Goal: Task Accomplishment & Management: Manage account settings

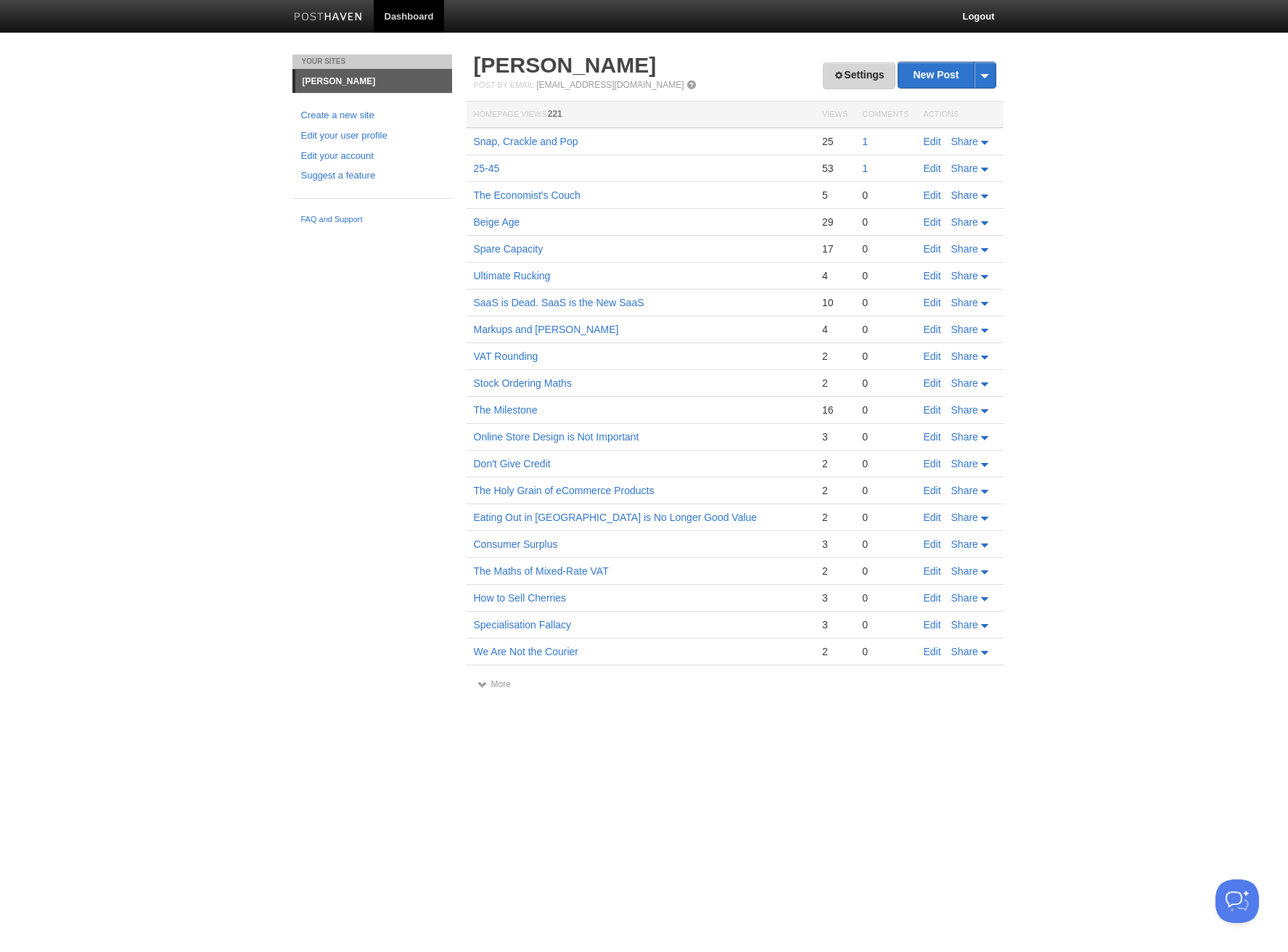
click at [867, 76] on link "Settings" at bounding box center [859, 76] width 72 height 27
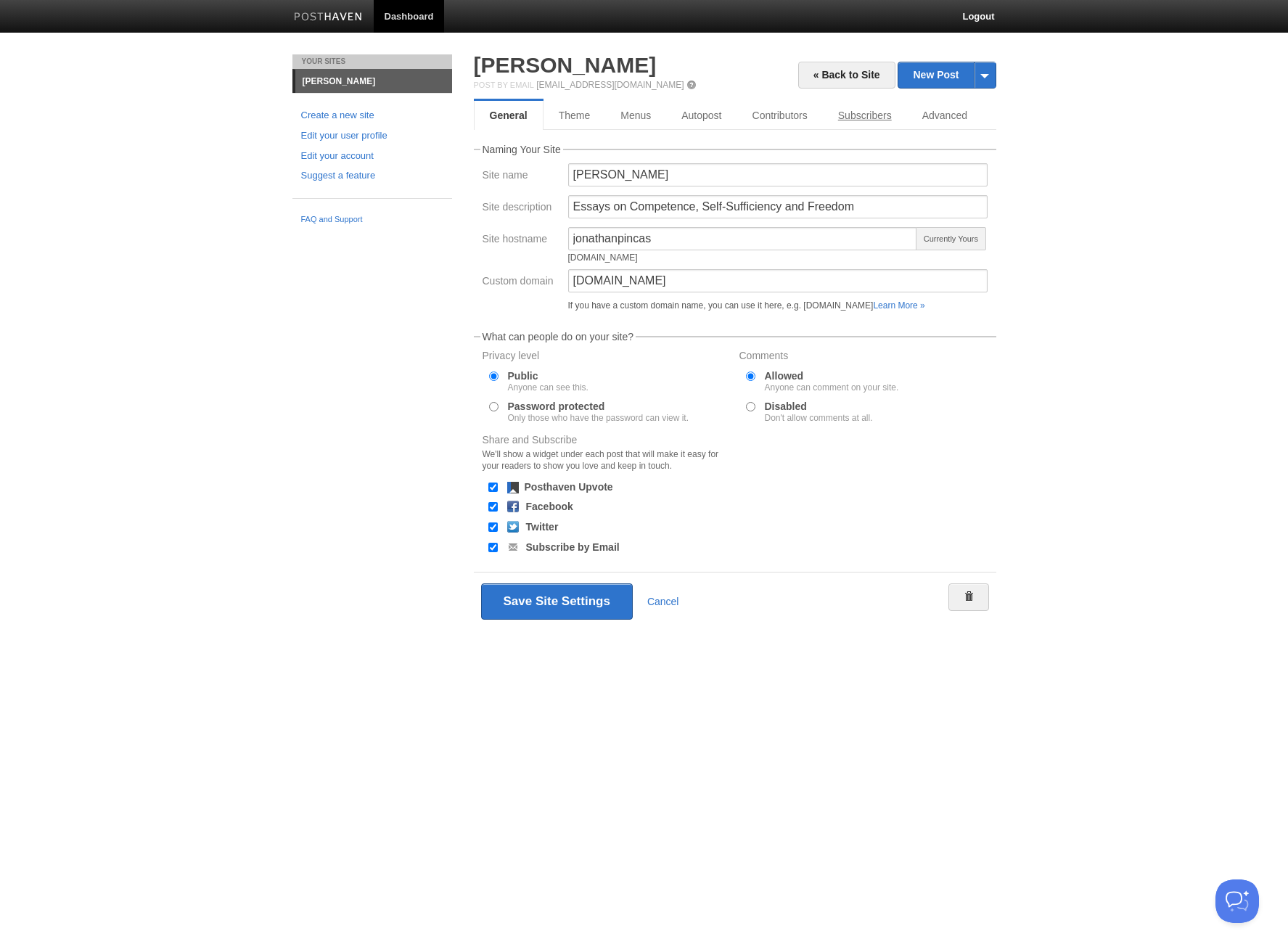
click at [889, 111] on link "Subscribers" at bounding box center [865, 115] width 84 height 29
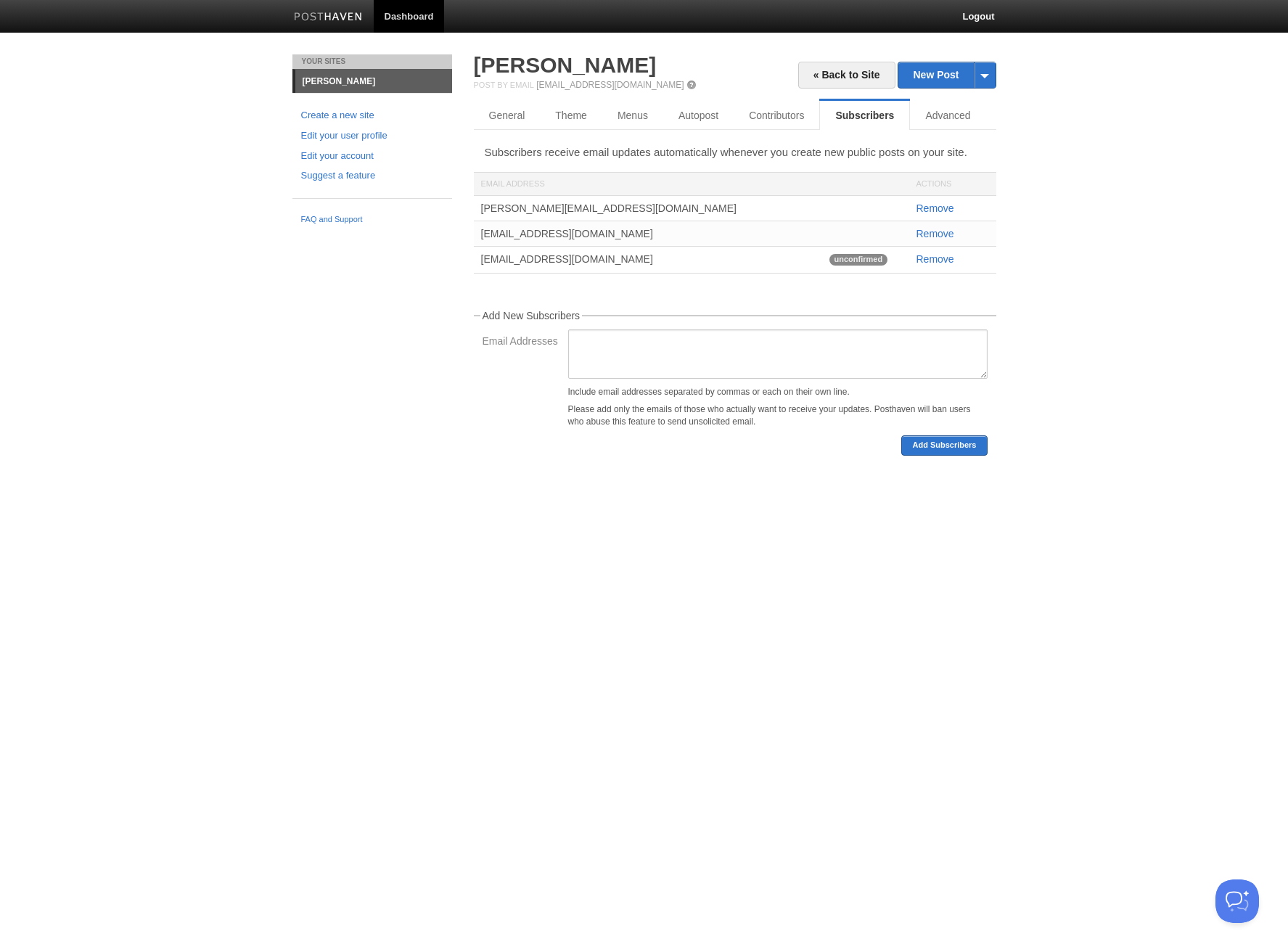
drag, startPoint x: 622, startPoint y: 234, endPoint x: 476, endPoint y: 221, distance: 146.6
click at [476, 221] on div "[EMAIL_ADDRESS][DOMAIN_NAME]" at bounding box center [648, 234] width 348 height 25
copy div "[EMAIL_ADDRESS][DOMAIN_NAME]"
click at [601, 261] on div "[EMAIL_ADDRESS][DOMAIN_NAME]" at bounding box center [648, 260] width 348 height 25
drag, startPoint x: 580, startPoint y: 262, endPoint x: 481, endPoint y: 259, distance: 99.0
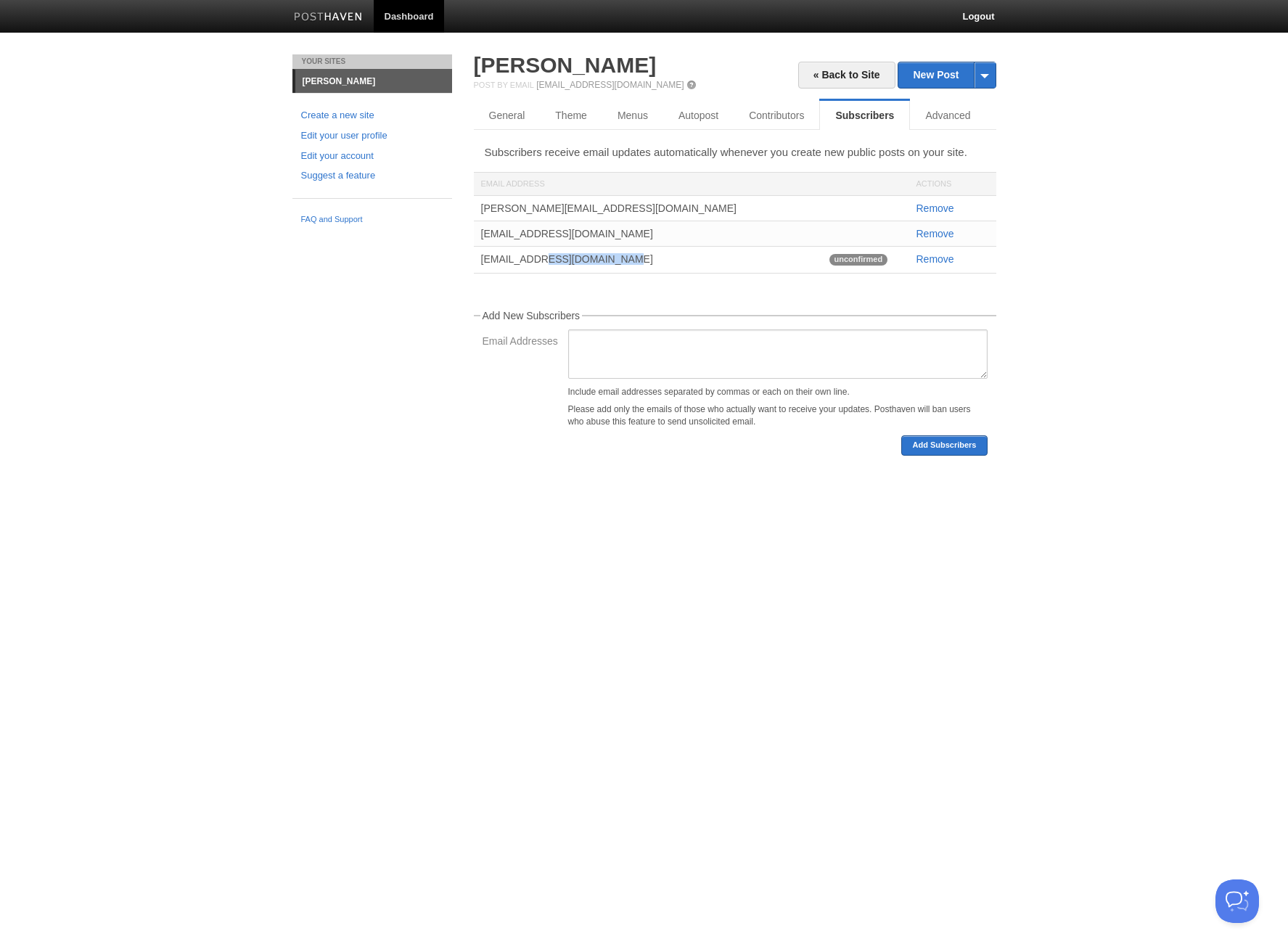
click at [481, 259] on div "[EMAIL_ADDRESS][DOMAIN_NAME]" at bounding box center [648, 260] width 348 height 25
copy div "[EMAIL_ADDRESS][DOMAIN_NAME]"
click at [493, 121] on link "General" at bounding box center [507, 115] width 67 height 29
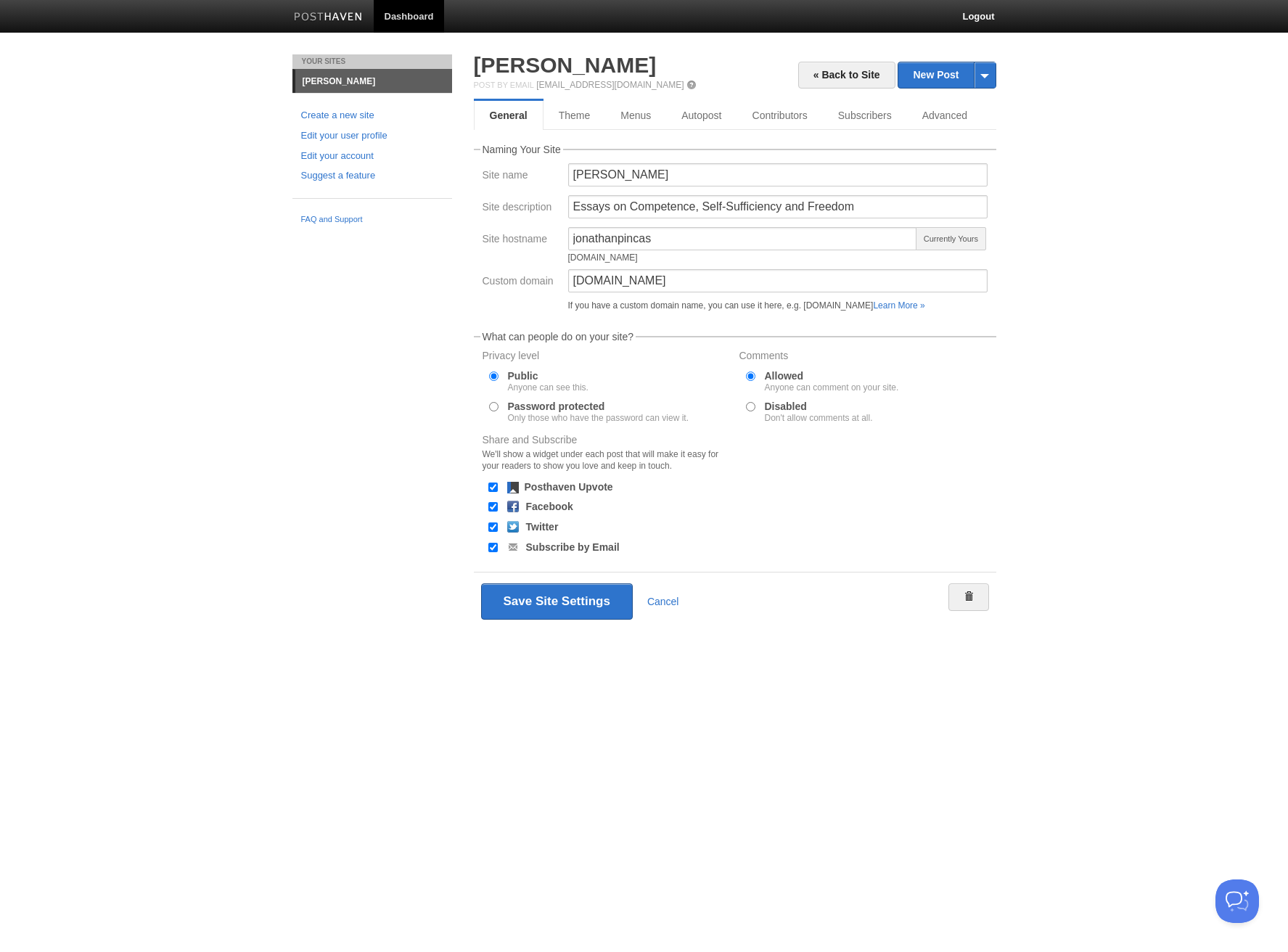
drag, startPoint x: 731, startPoint y: 258, endPoint x: 568, endPoint y: 256, distance: 163.0
click at [568, 256] on div "[DOMAIN_NAME]" at bounding box center [743, 257] width 350 height 9
copy div "[DOMAIN_NAME]"
click at [781, 273] on input "[DOMAIN_NAME]" at bounding box center [778, 281] width 419 height 24
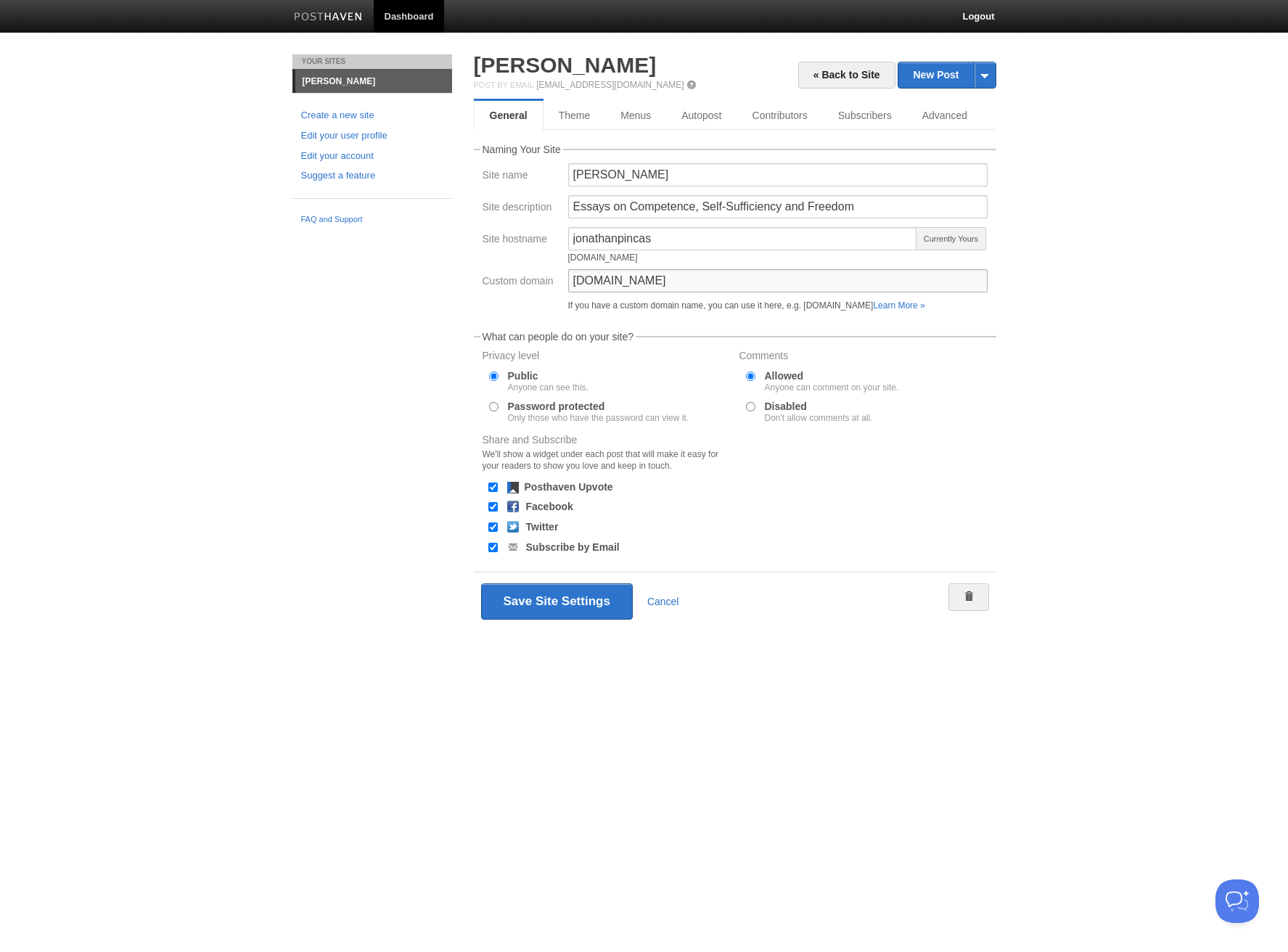
click at [781, 273] on input "[DOMAIN_NAME]" at bounding box center [778, 281] width 419 height 24
click at [560, 606] on button "Save Site Settings" at bounding box center [557, 601] width 151 height 36
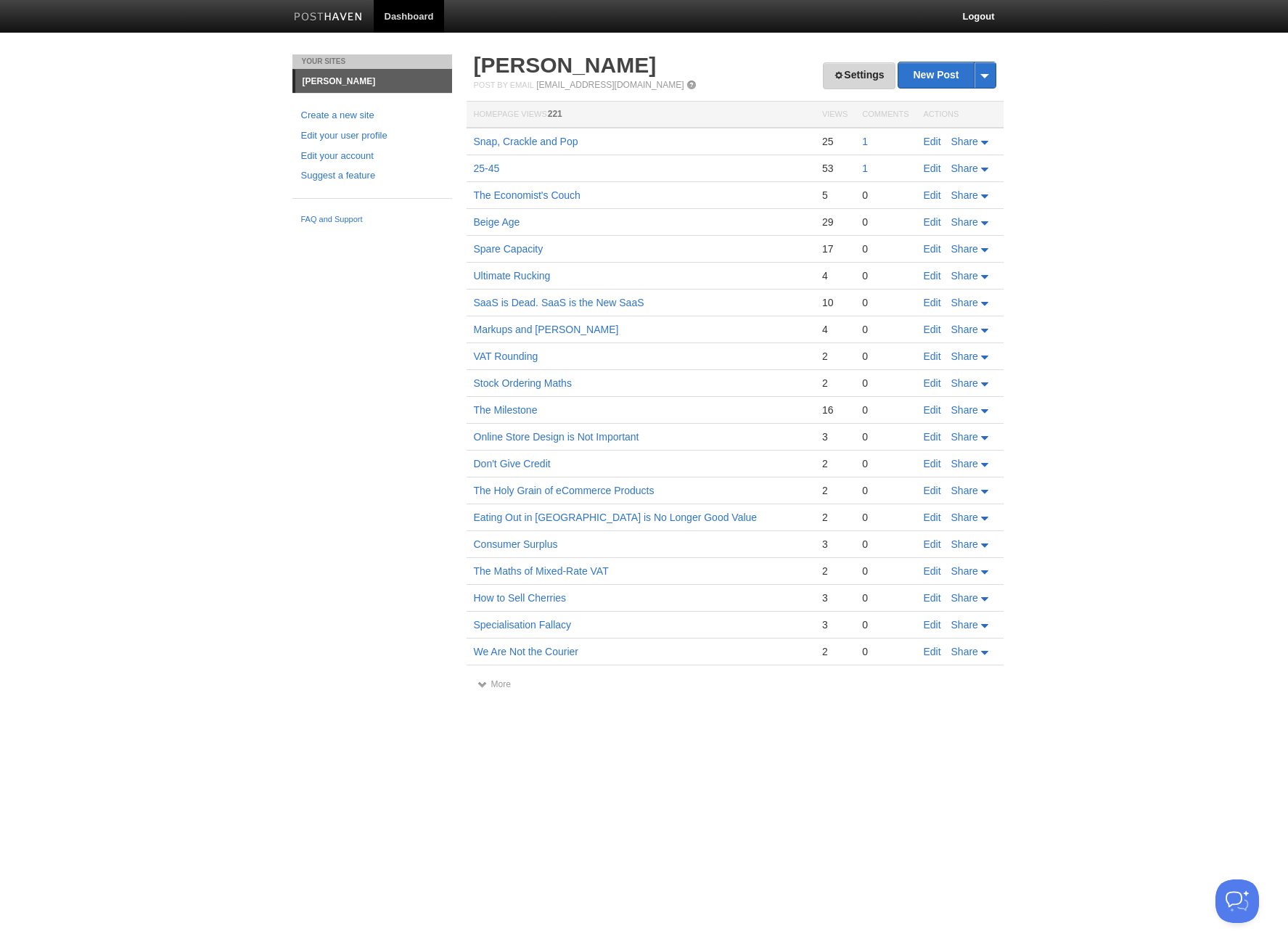
click at [842, 74] on link "Settings" at bounding box center [859, 76] width 72 height 27
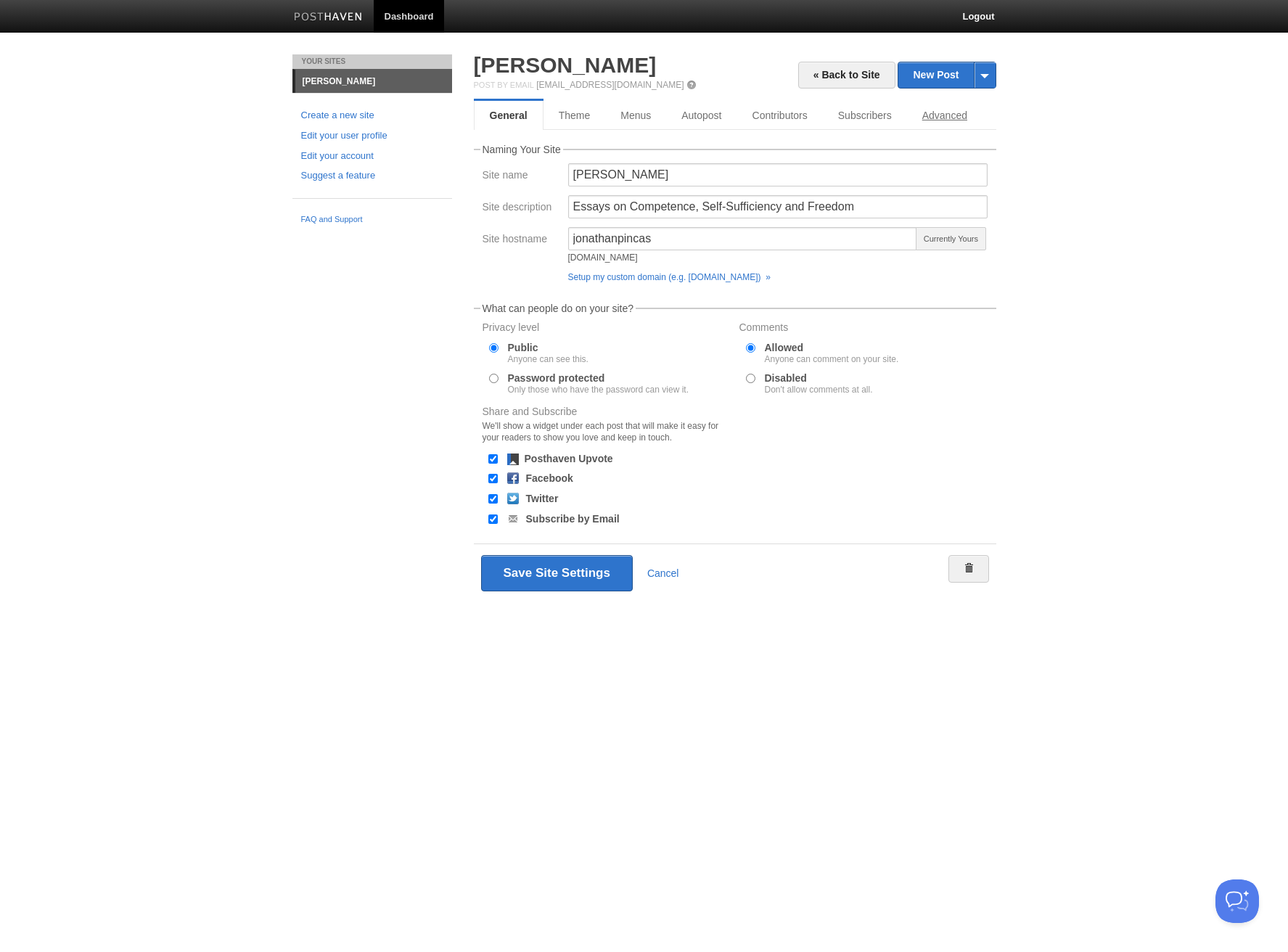
click at [939, 114] on link "Advanced" at bounding box center [945, 115] width 76 height 29
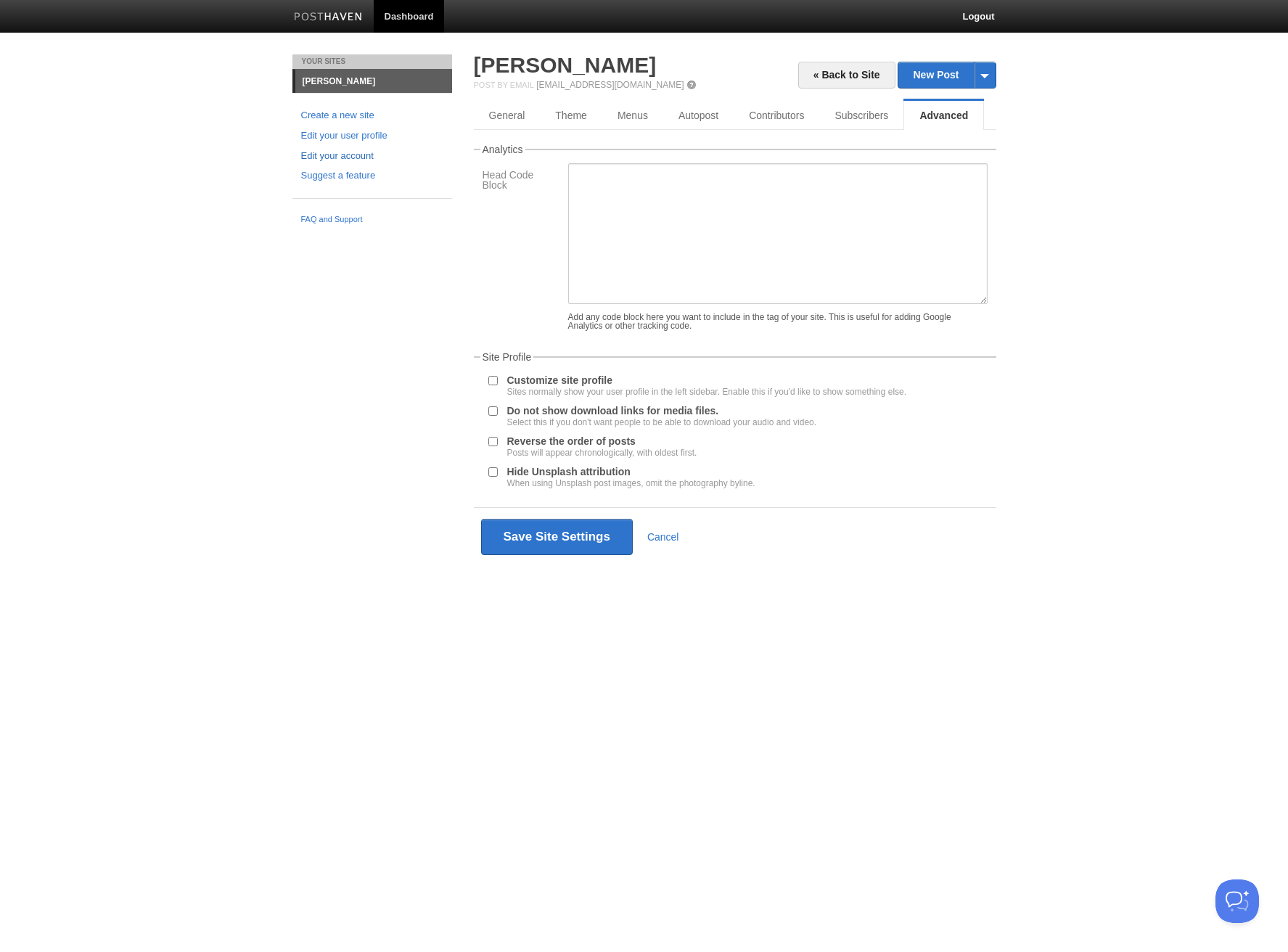
click at [346, 151] on link "Edit your account" at bounding box center [372, 156] width 142 height 15
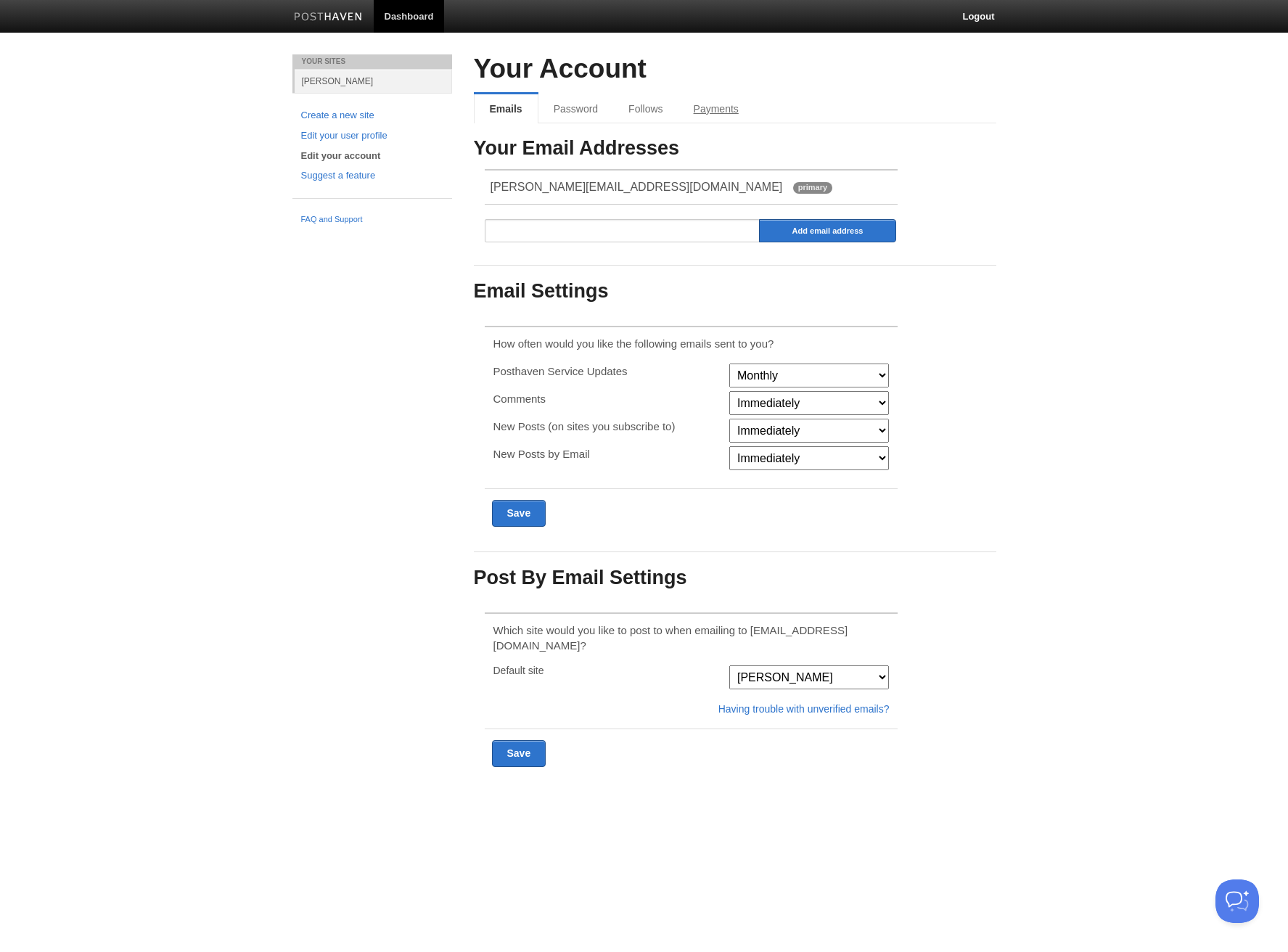
click at [716, 100] on link "Payments" at bounding box center [716, 108] width 76 height 29
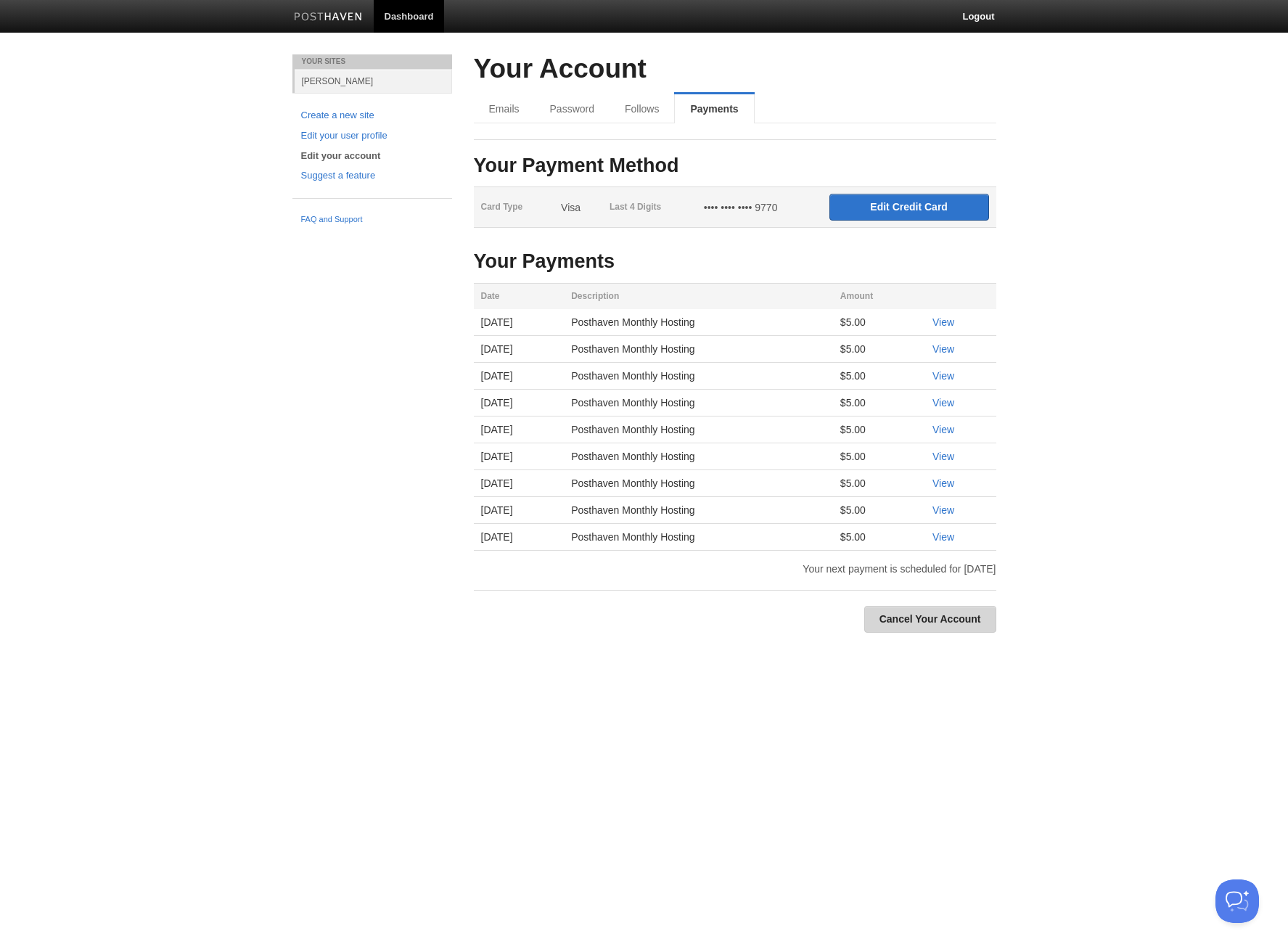
click at [969, 617] on link "Cancel Your Account" at bounding box center [930, 619] width 132 height 27
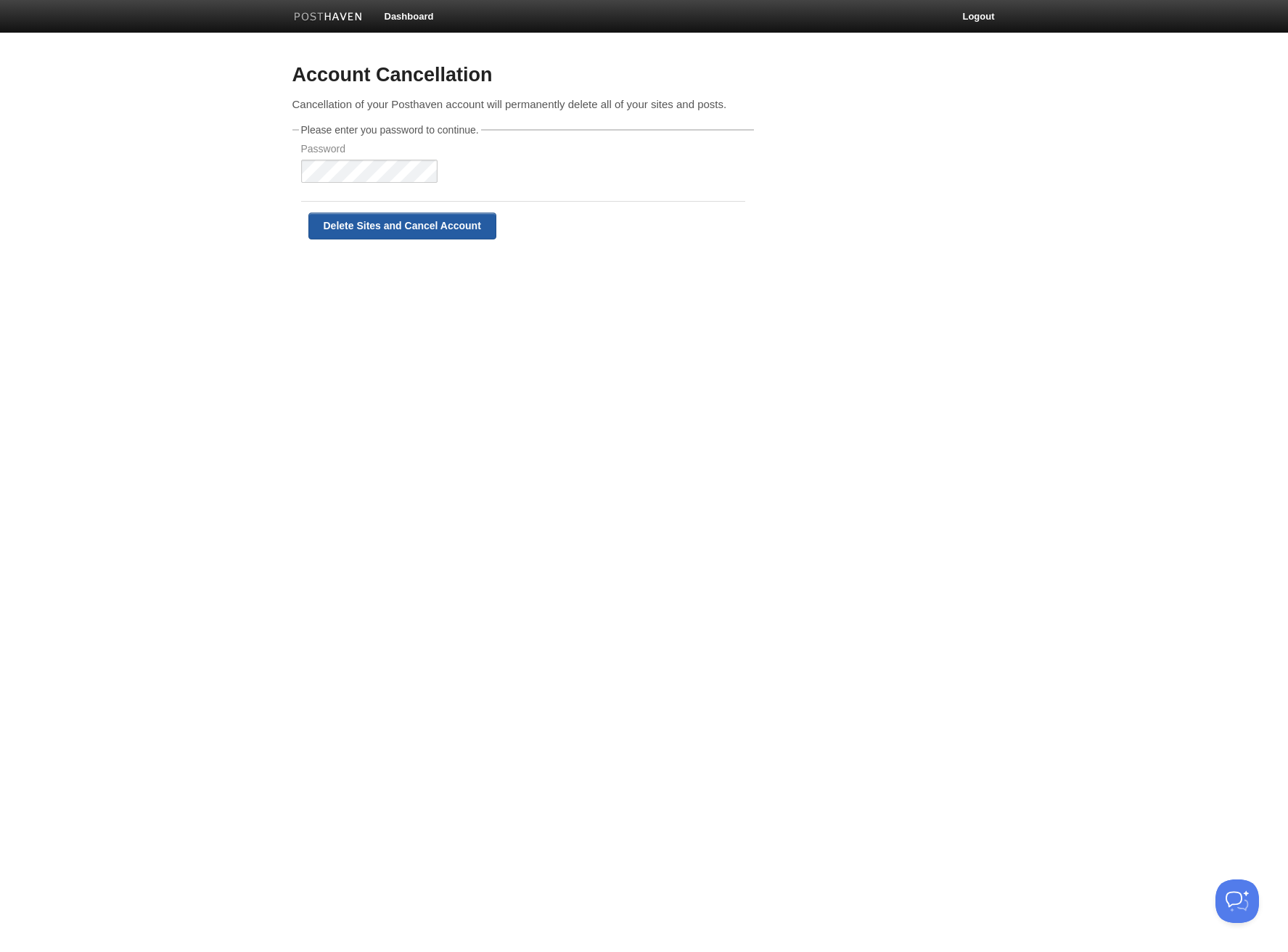
click at [435, 231] on input "Delete Sites and Cancel Account" at bounding box center [402, 226] width 188 height 27
